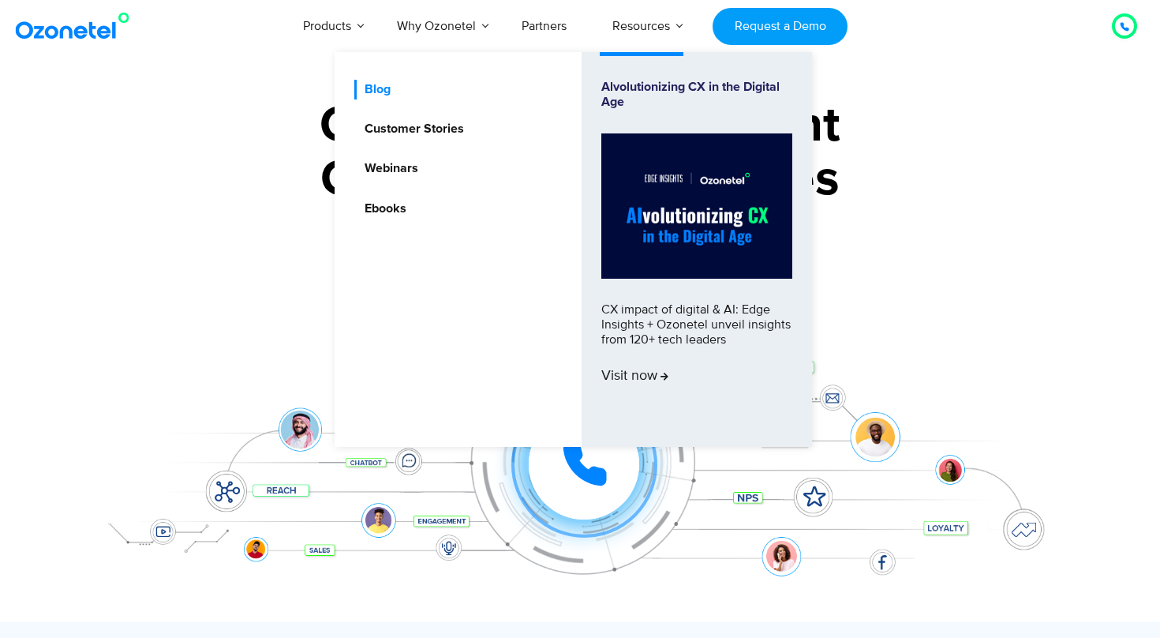
click at [380, 94] on link "Blog" at bounding box center [373, 90] width 39 height 20
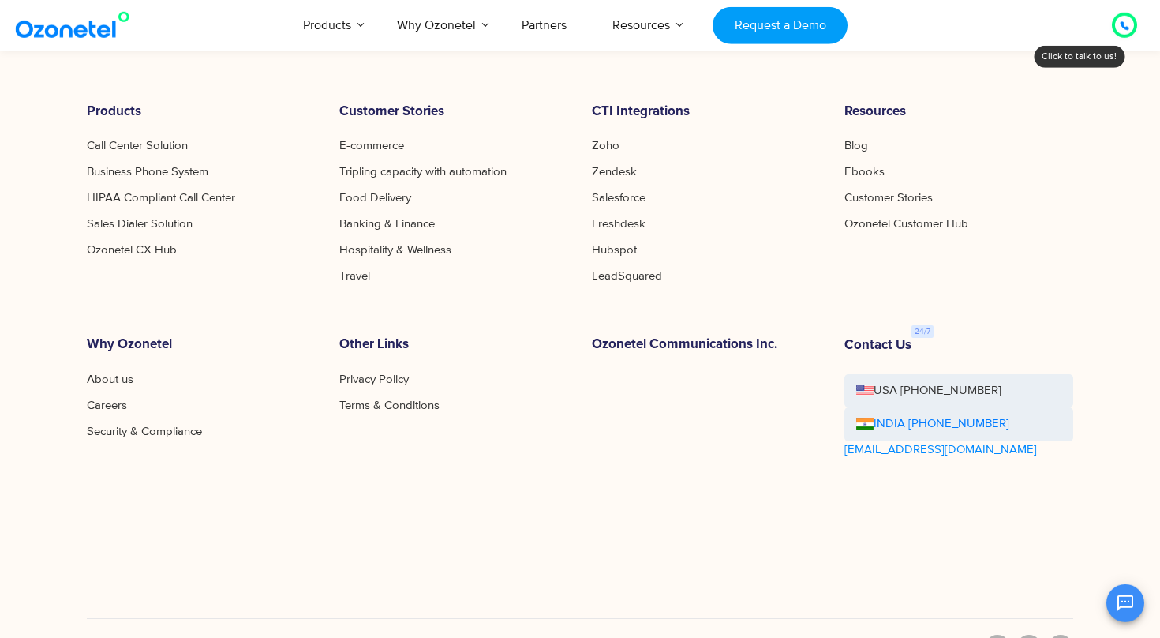
scroll to position [908, 0]
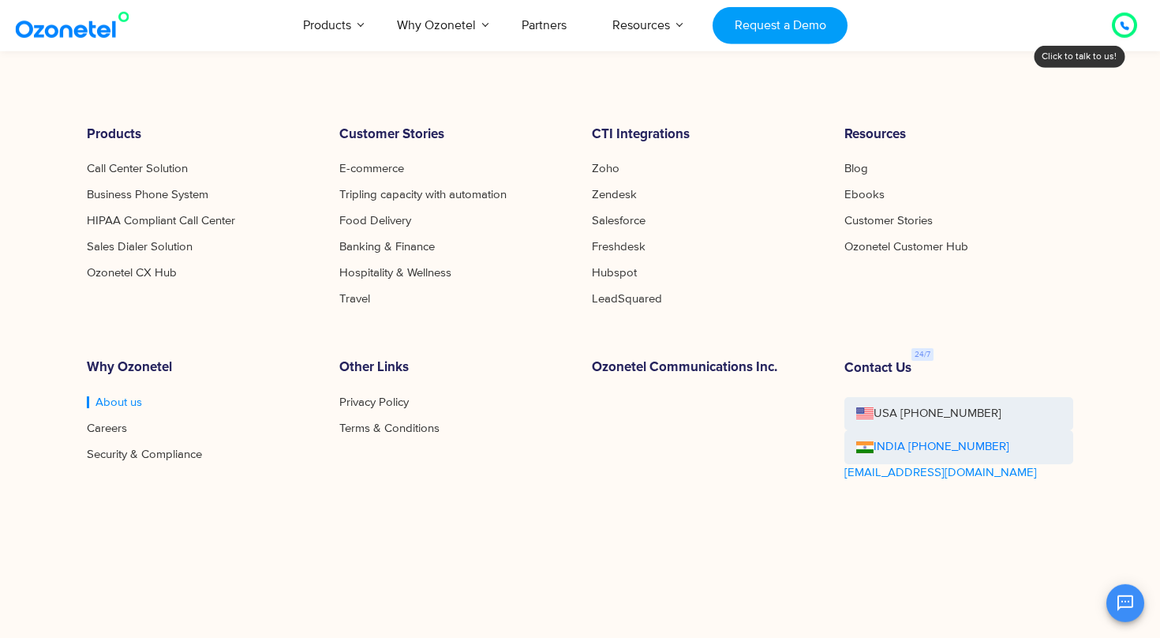
click at [114, 403] on link "About us" at bounding box center [114, 402] width 55 height 12
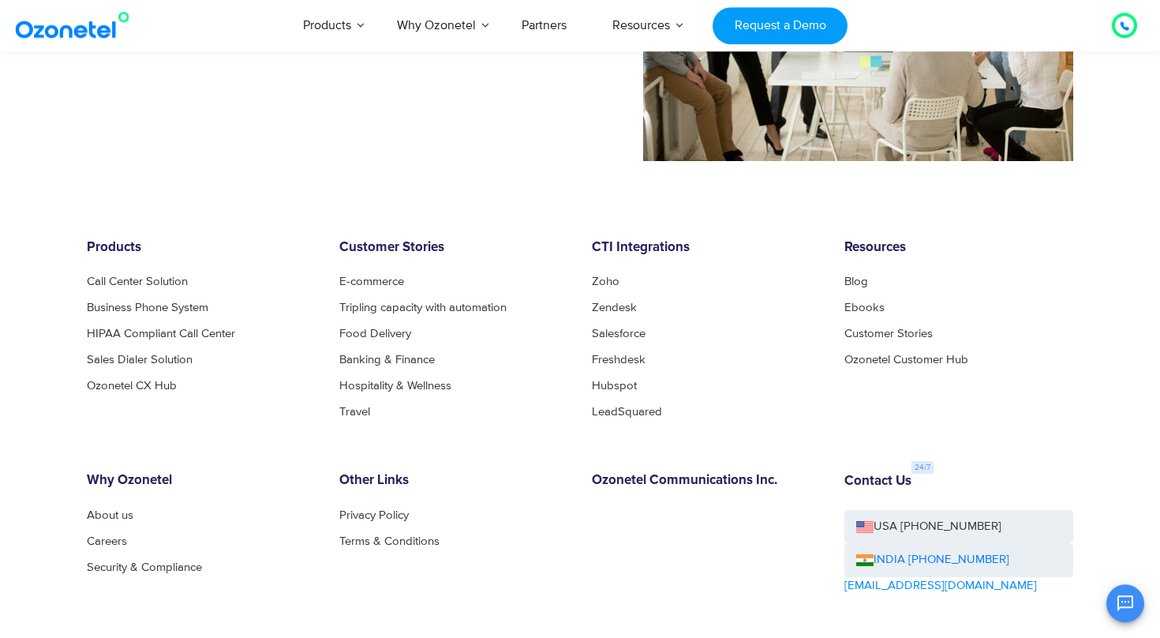
scroll to position [1711, 0]
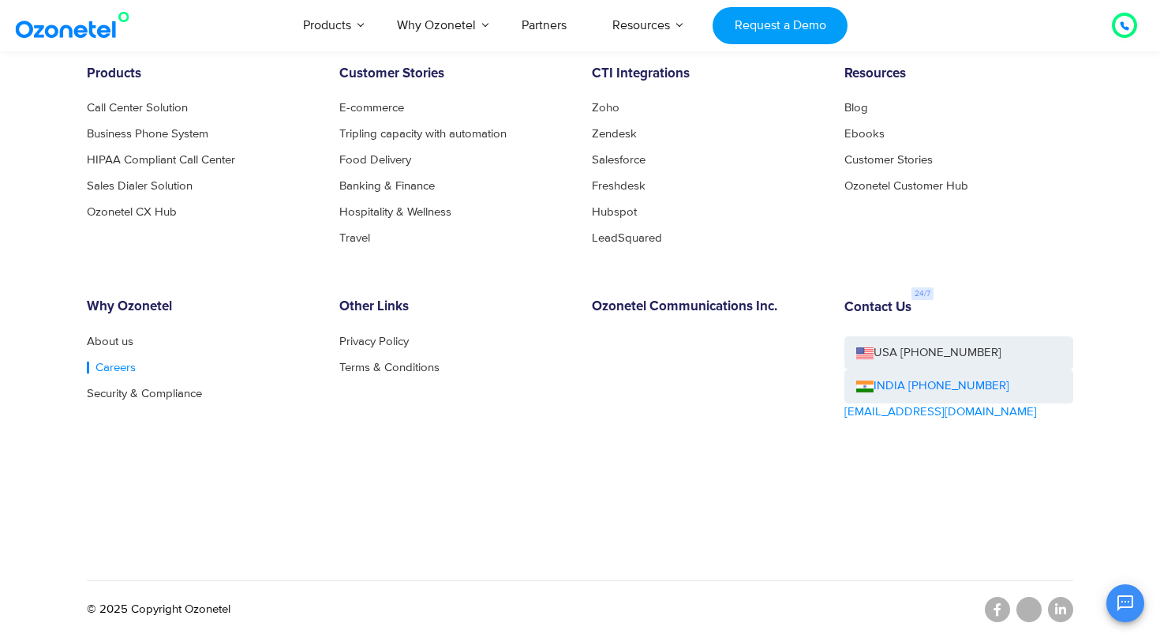
click at [109, 370] on link "Careers" at bounding box center [111, 368] width 49 height 12
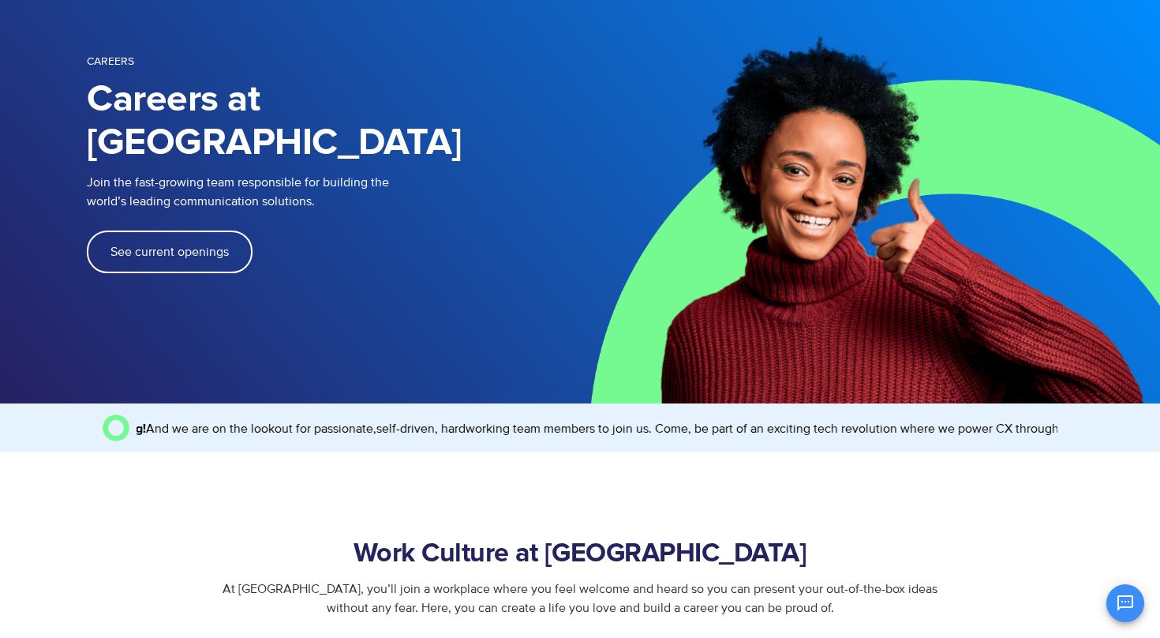
click at [137, 231] on link "See current openings" at bounding box center [170, 252] width 166 height 43
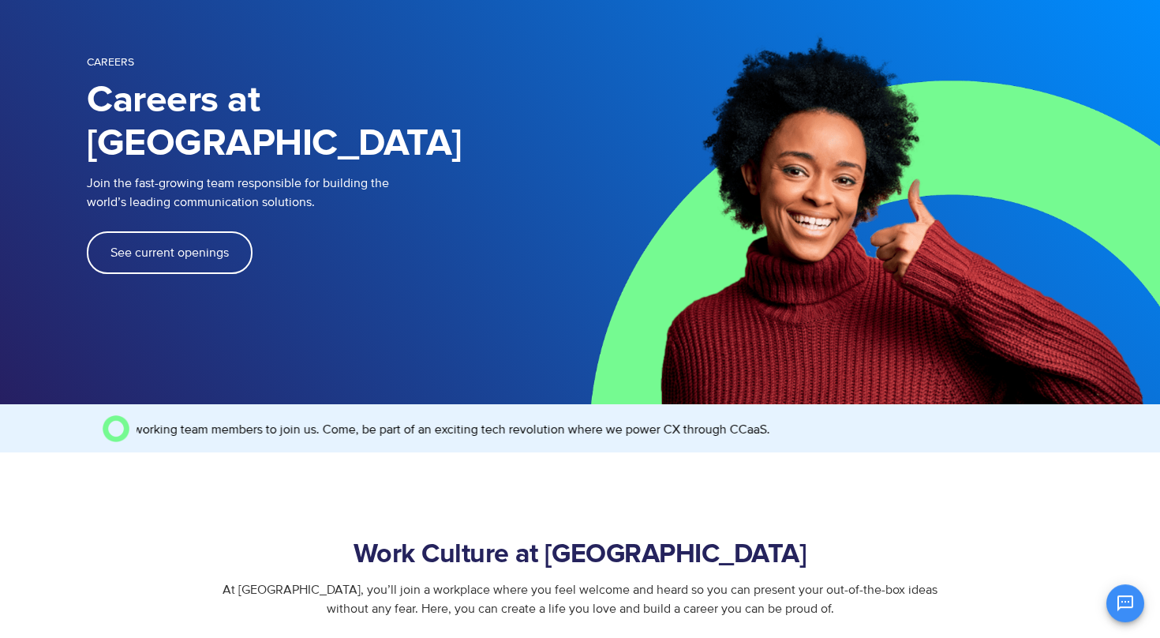
scroll to position [113, 0]
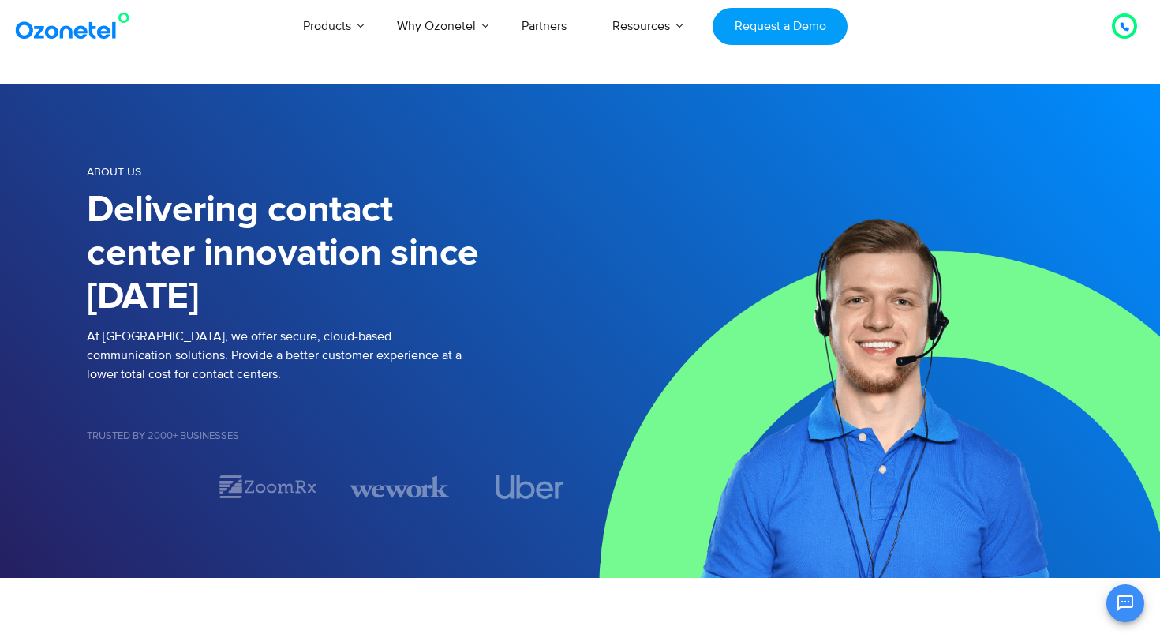
scroll to position [1711, 0]
